Goal: Transaction & Acquisition: Purchase product/service

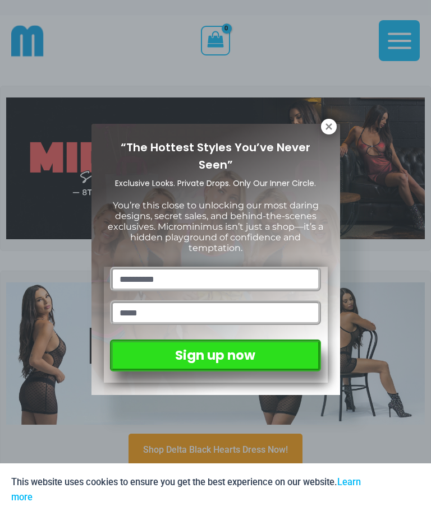
click at [325, 130] on icon at bounding box center [328, 127] width 10 height 10
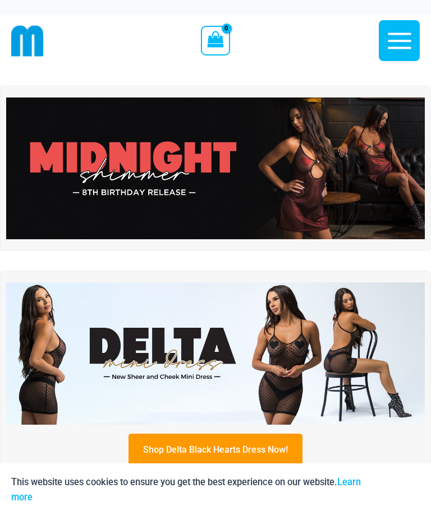
click at [330, 129] on img at bounding box center [215, 169] width 418 height 142
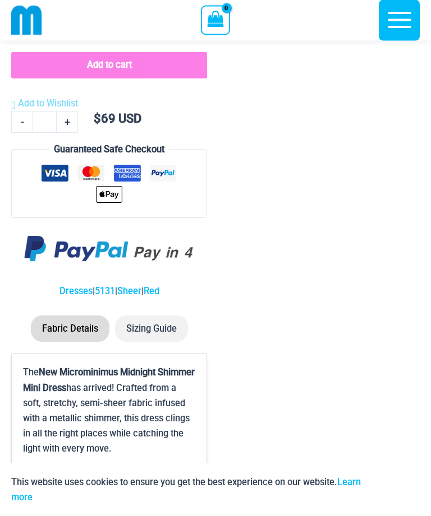
scroll to position [1947, 0]
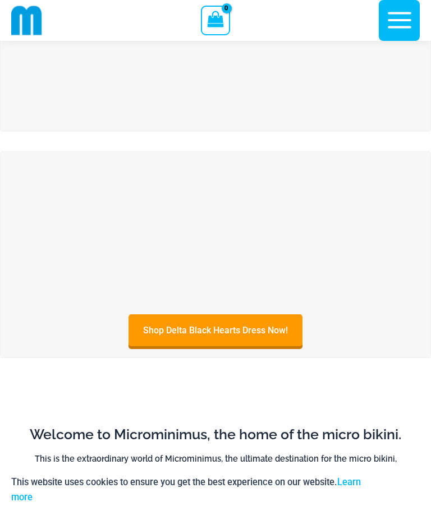
scroll to position [109, 0]
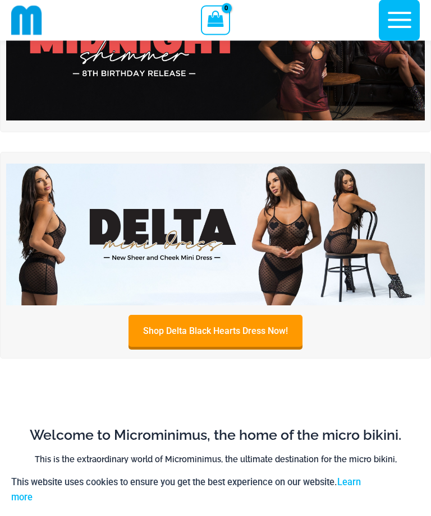
click at [124, 243] on img at bounding box center [215, 235] width 418 height 142
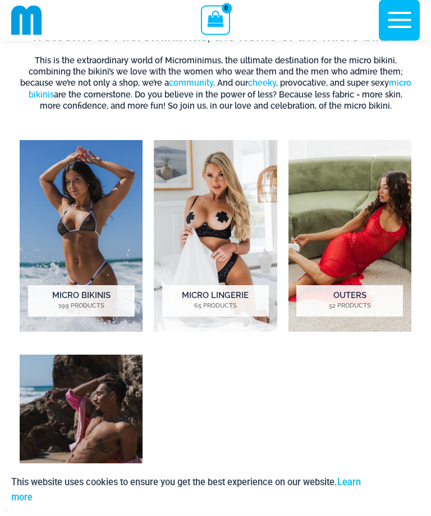
scroll to position [508, 0]
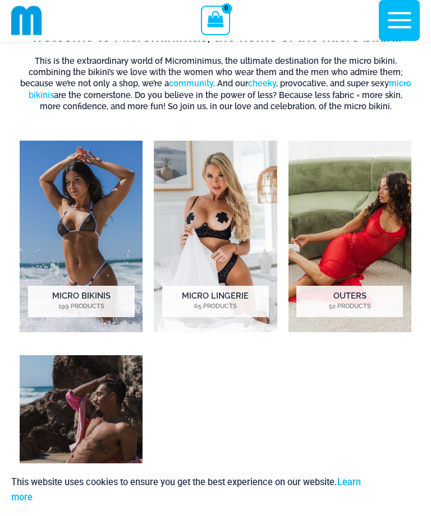
click at [62, 250] on img "Visit product category Micro Bikinis" at bounding box center [81, 237] width 123 height 192
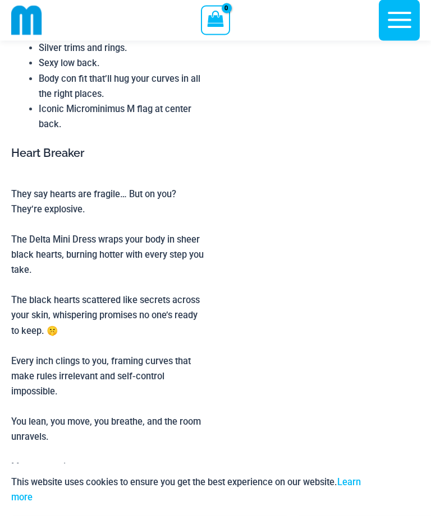
scroll to position [1519, 0]
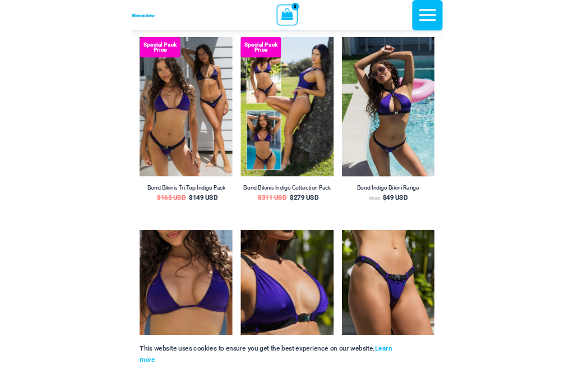
scroll to position [420, 0]
